Goal: Information Seeking & Learning: Learn about a topic

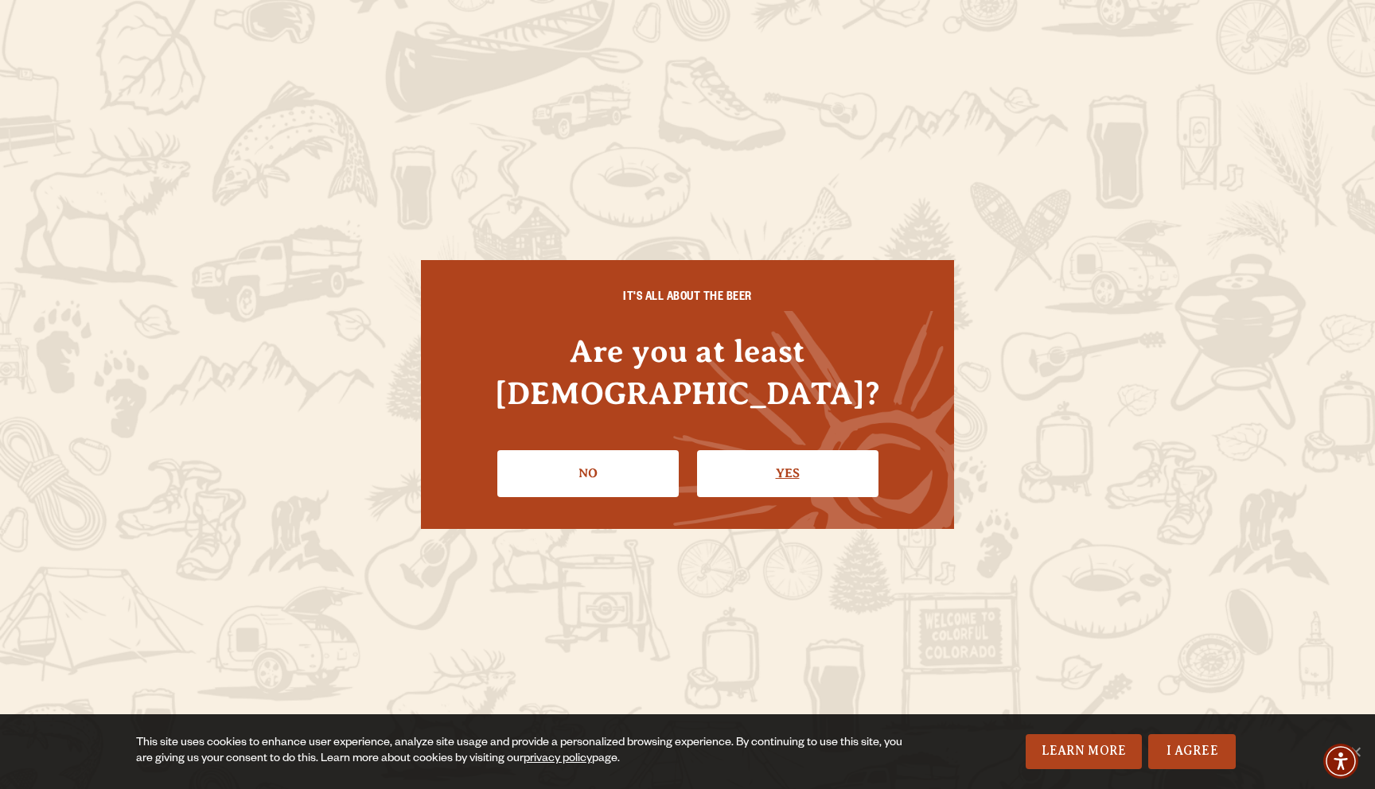
click at [743, 450] on link "Yes" at bounding box center [787, 473] width 181 height 46
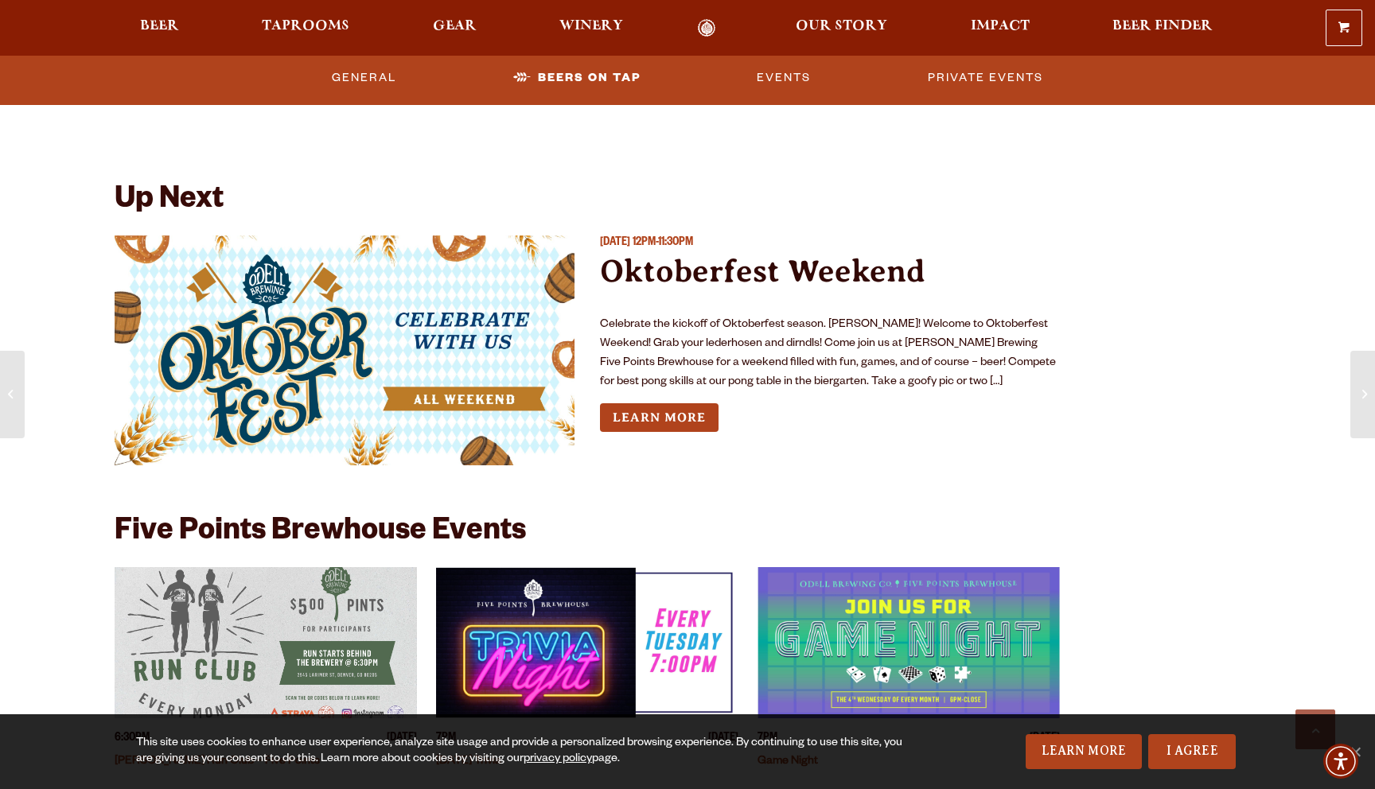
scroll to position [4157, 0]
click at [669, 412] on link "Learn More" at bounding box center [659, 417] width 119 height 29
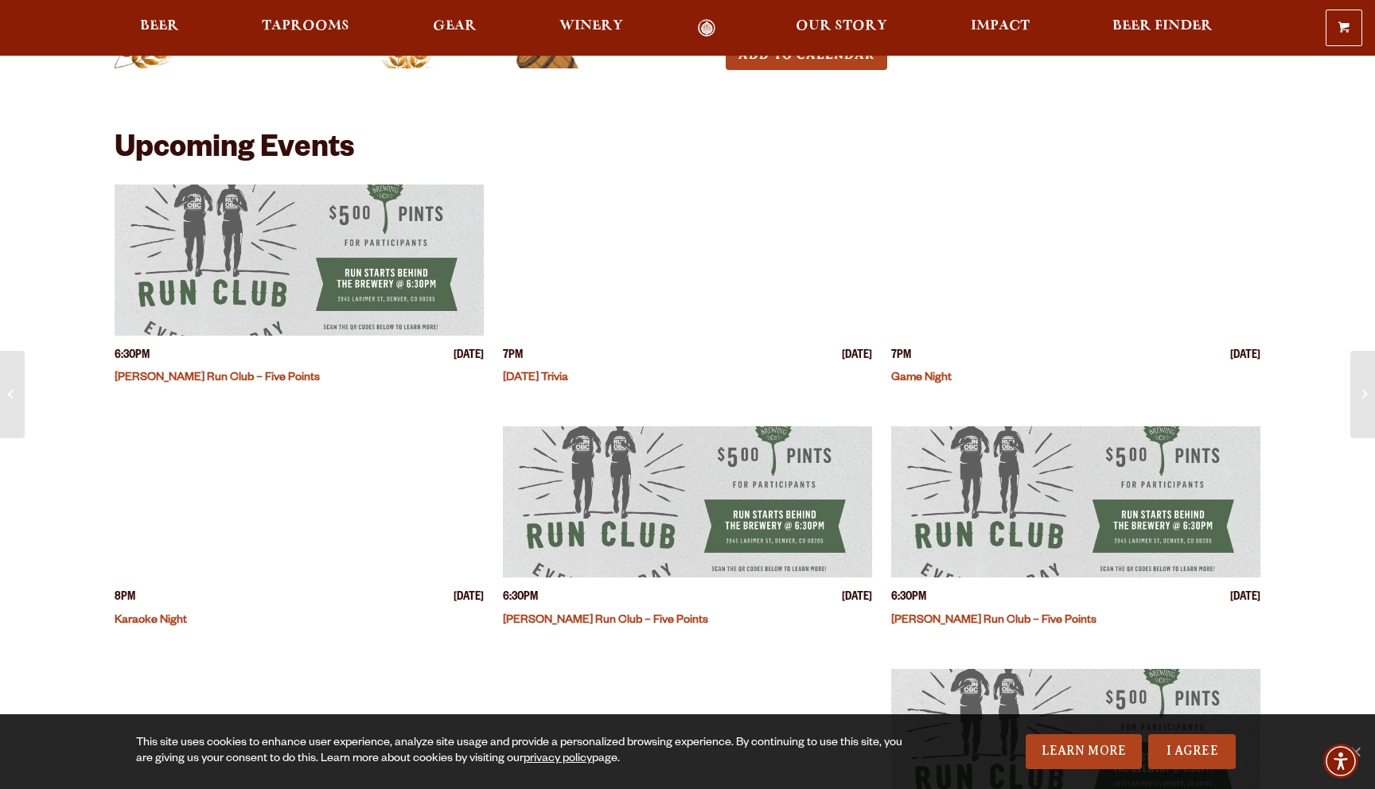
scroll to position [298, 0]
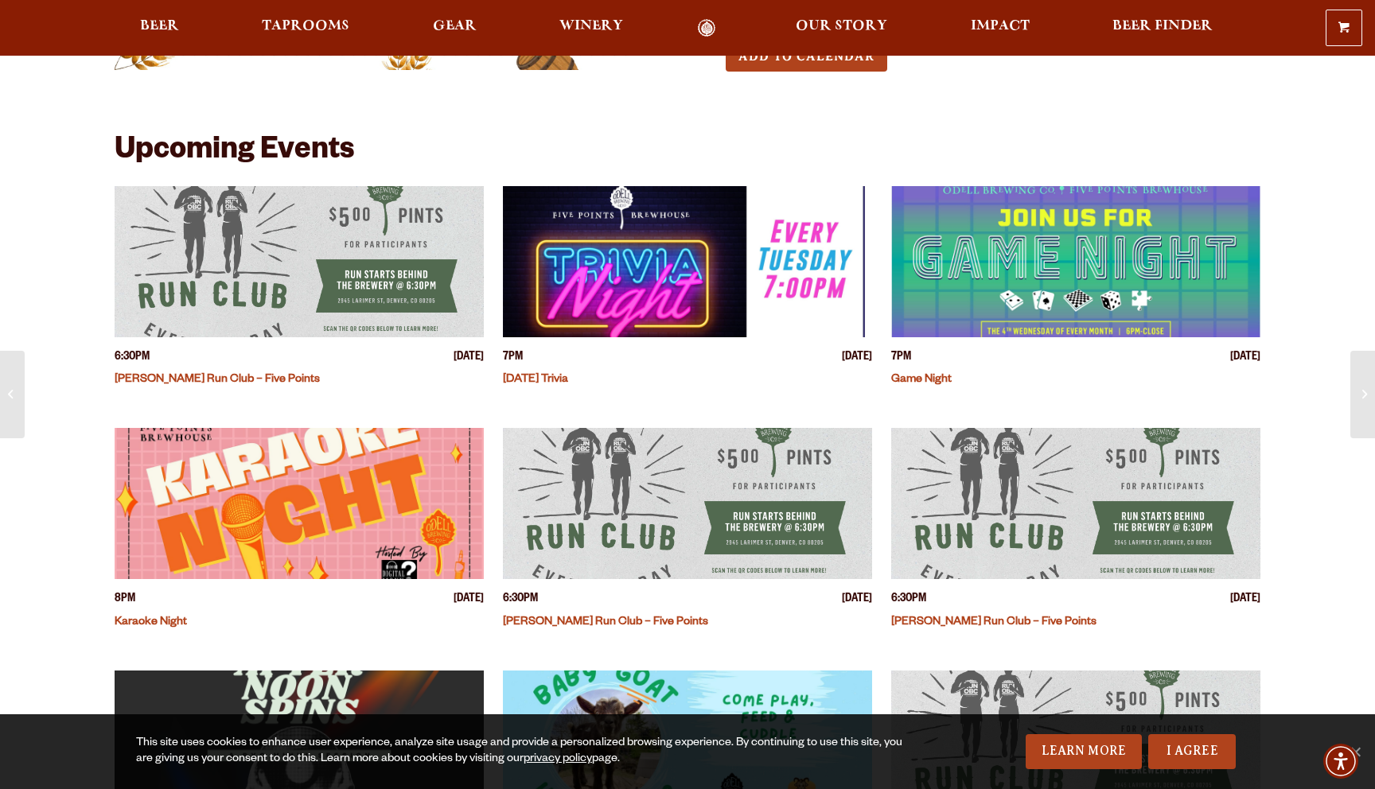
click at [283, 273] on img "View event details" at bounding box center [299, 261] width 369 height 151
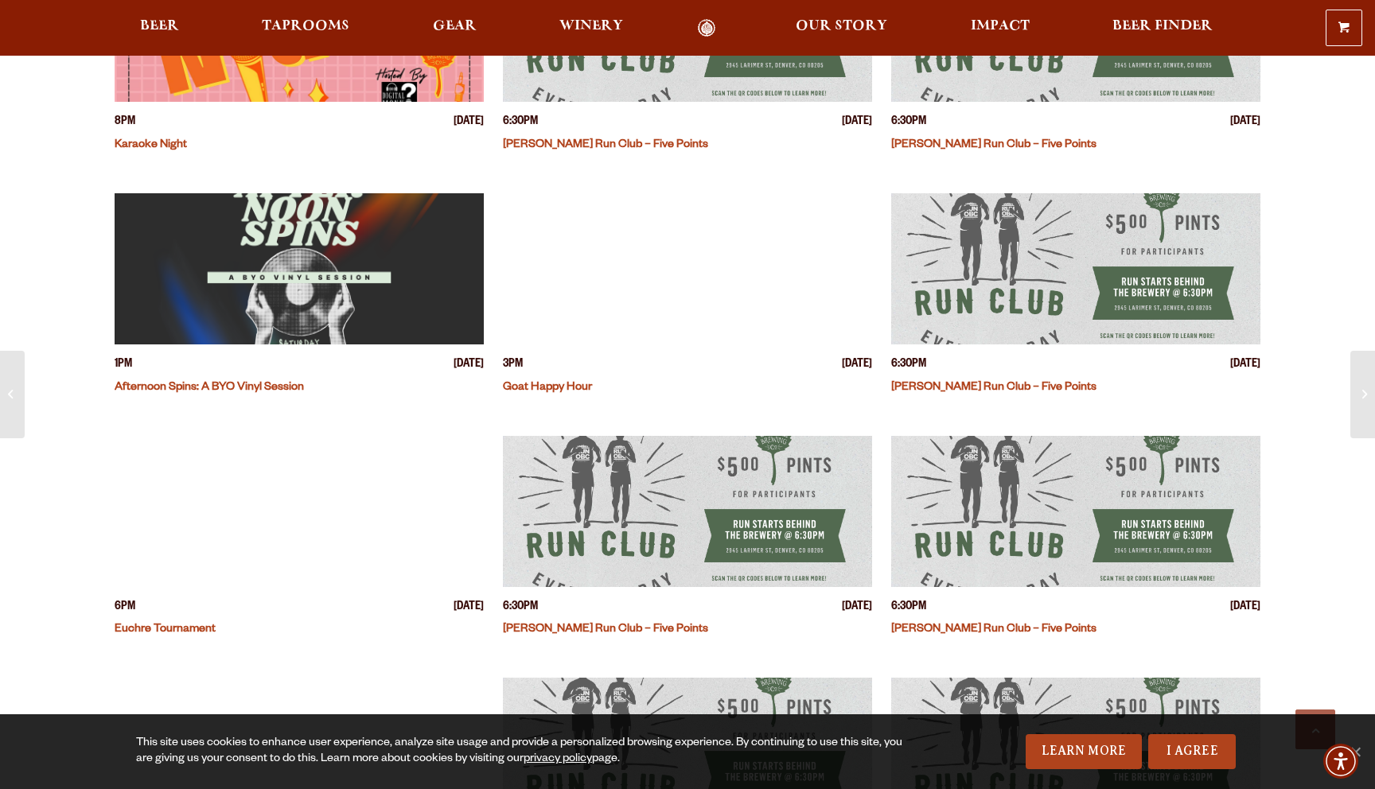
scroll to position [932, 0]
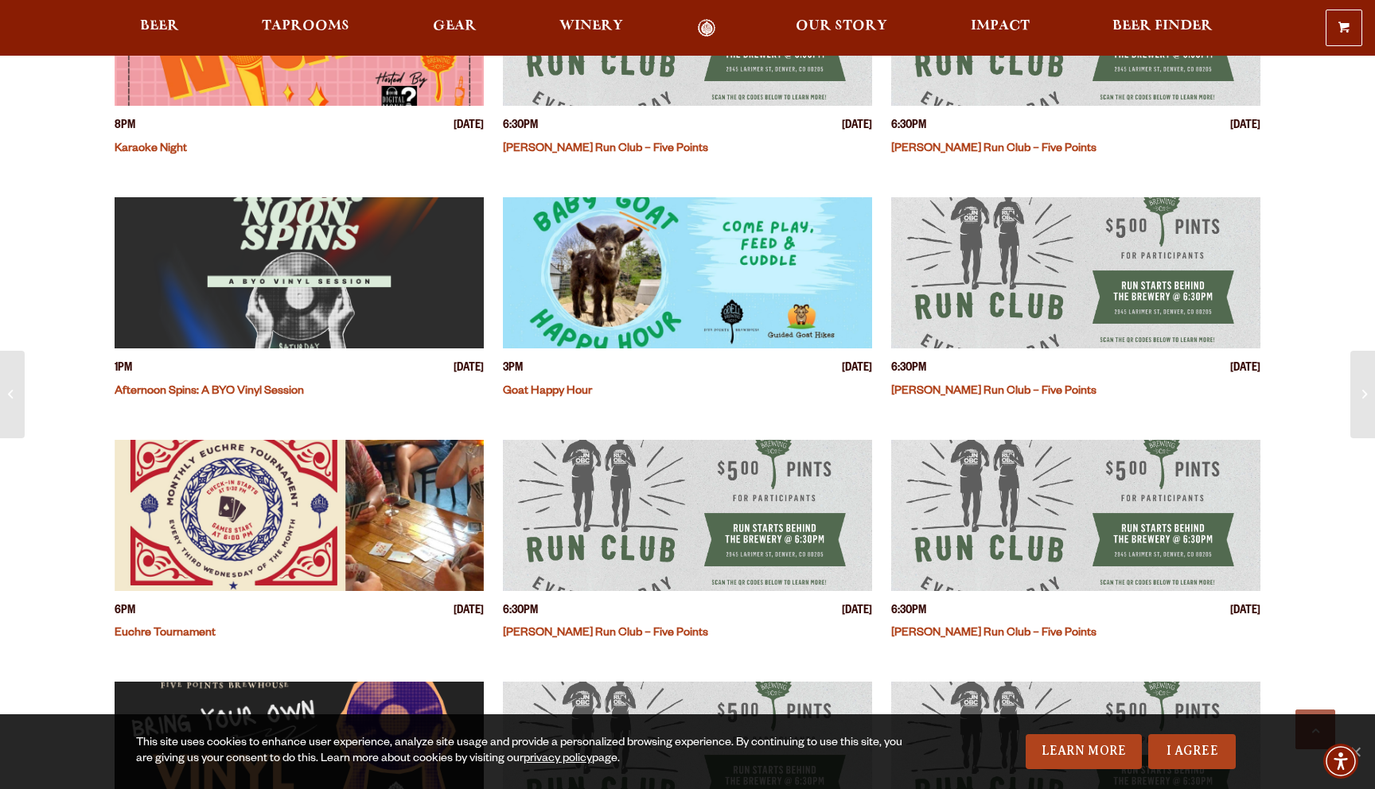
click at [563, 386] on link "Goat Happy Hour" at bounding box center [547, 392] width 89 height 13
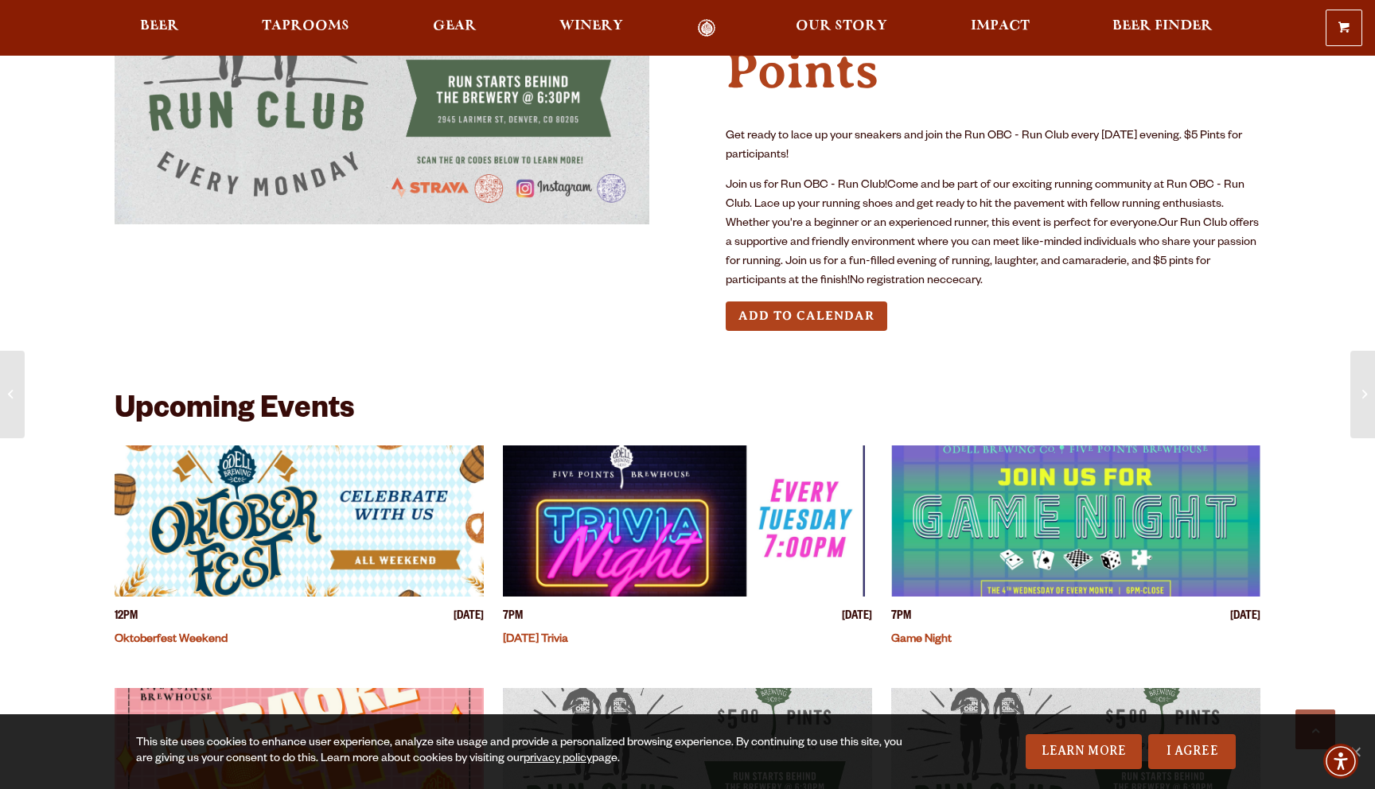
scroll to position [0, 0]
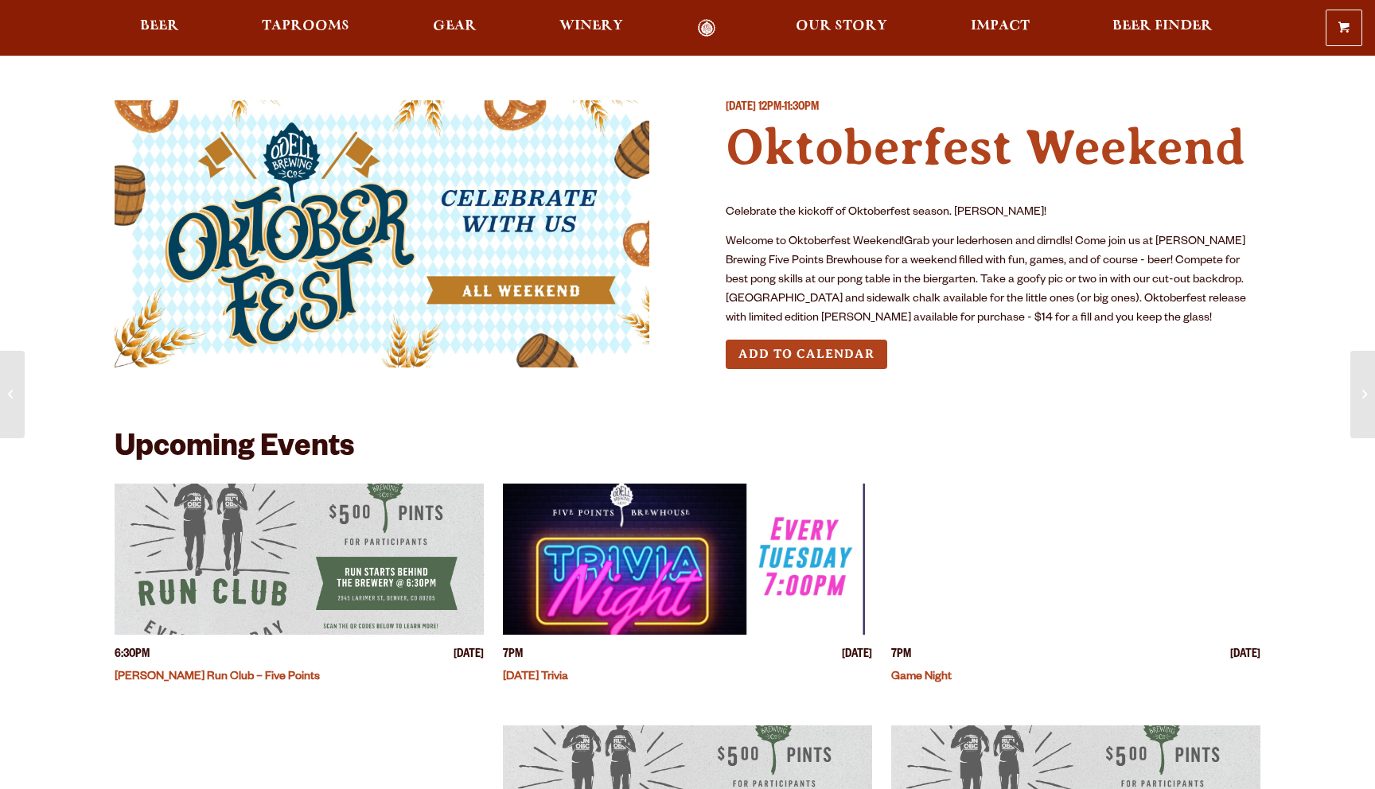
scroll to position [298, 0]
